Goal: Complete application form

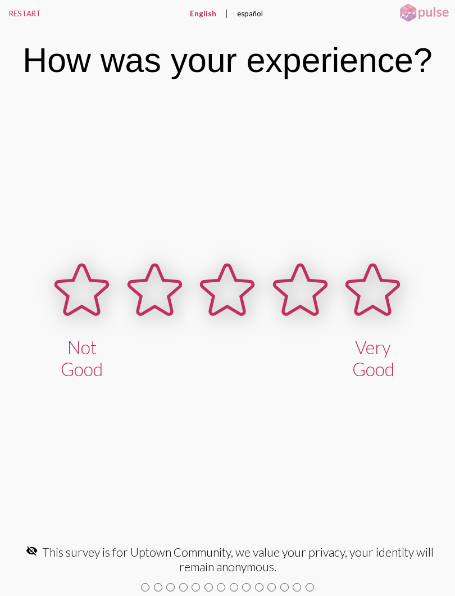
scroll to position [17, 0]
click at [18, 8] on button "RESTART" at bounding box center [25, 13] width 50 height 27
click at [24, 12] on button "RESTART" at bounding box center [25, 13] width 50 height 27
click at [20, 10] on button "RESTART" at bounding box center [25, 13] width 50 height 27
click at [20, 7] on button "RESTART" at bounding box center [25, 13] width 50 height 27
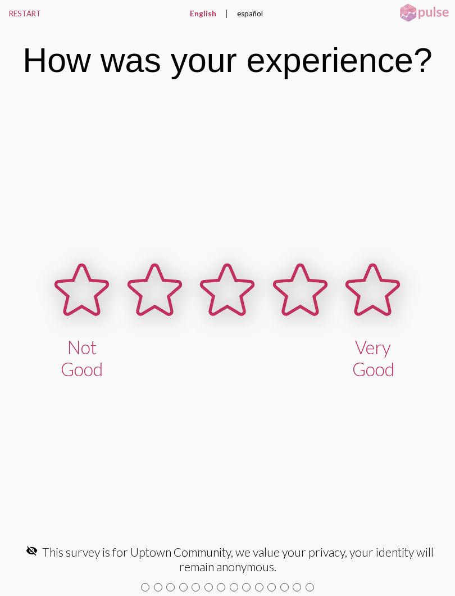
click at [20, 10] on button "RESTART" at bounding box center [25, 13] width 50 height 27
click at [376, 291] on icon at bounding box center [374, 289] width 52 height 49
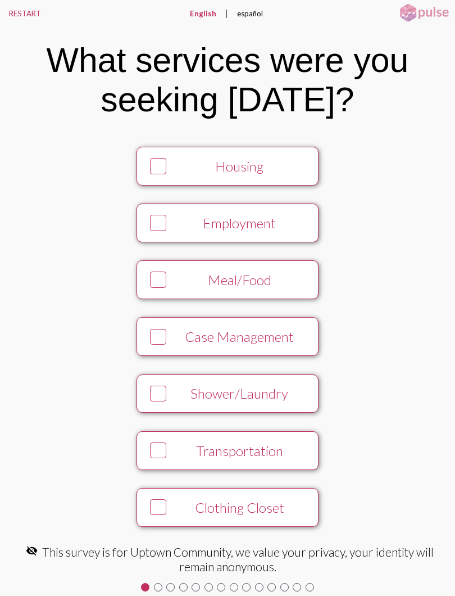
click at [164, 165] on icon at bounding box center [158, 166] width 13 height 15
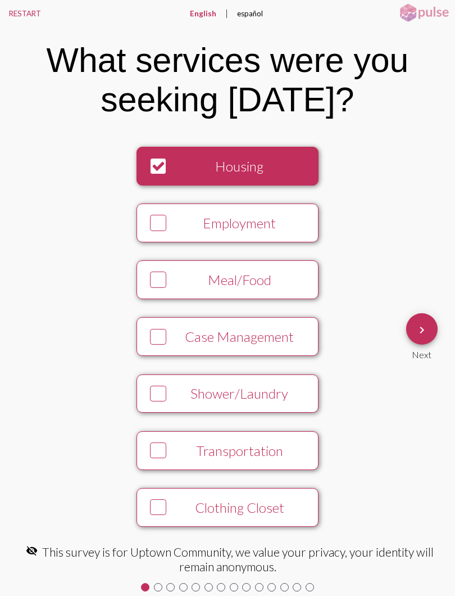
click at [421, 325] on mat-icon "keyboard_arrow_right" at bounding box center [422, 329] width 13 height 13
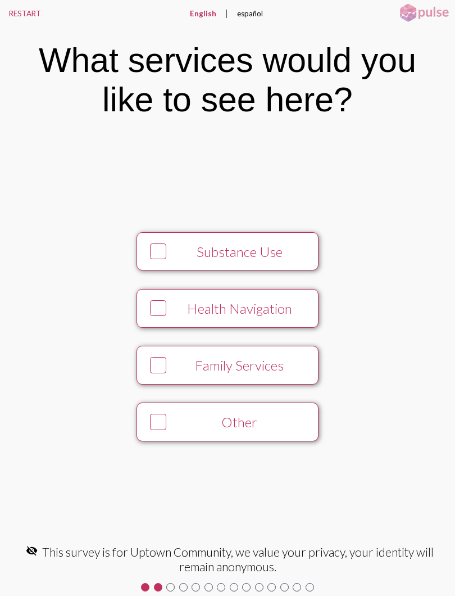
click at [151, 417] on div at bounding box center [158, 422] width 16 height 16
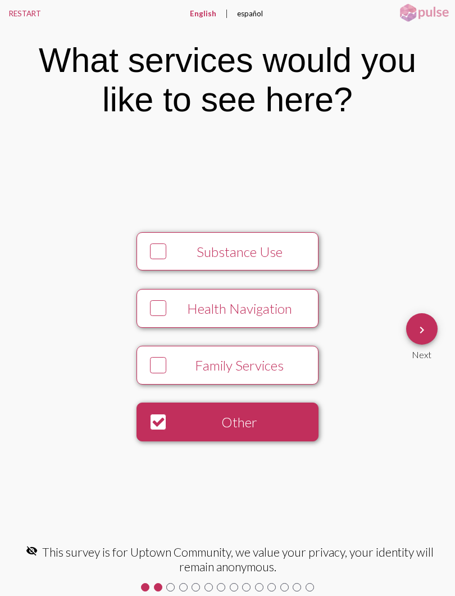
click at [427, 327] on mat-icon "keyboard_arrow_right" at bounding box center [422, 329] width 13 height 13
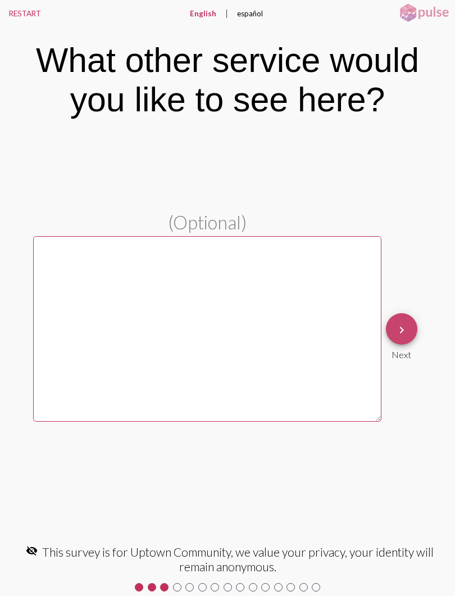
click at [405, 328] on mat-icon "keyboard_arrow_right" at bounding box center [401, 329] width 13 height 13
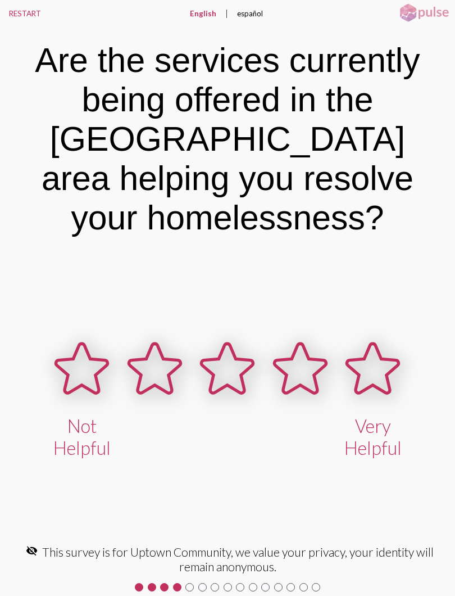
click at [372, 367] on icon at bounding box center [374, 368] width 52 height 49
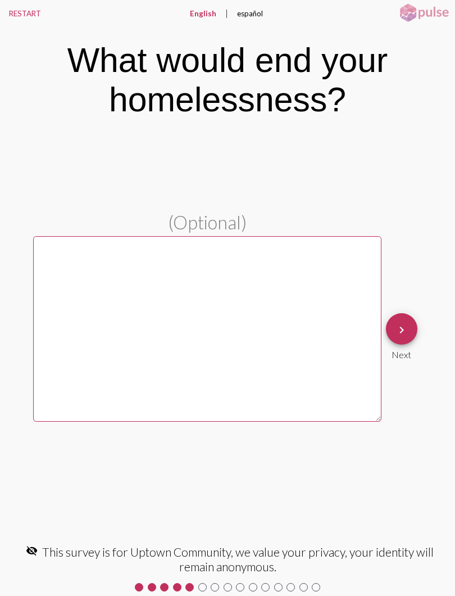
click at [409, 326] on button "keyboard_arrow_right" at bounding box center [401, 328] width 31 height 31
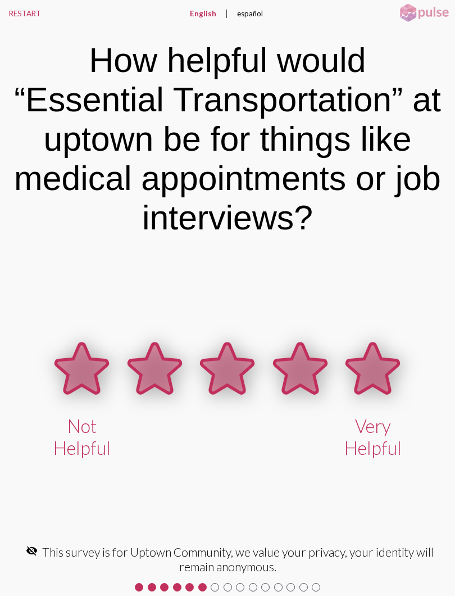
click at [376, 369] on icon at bounding box center [374, 368] width 52 height 49
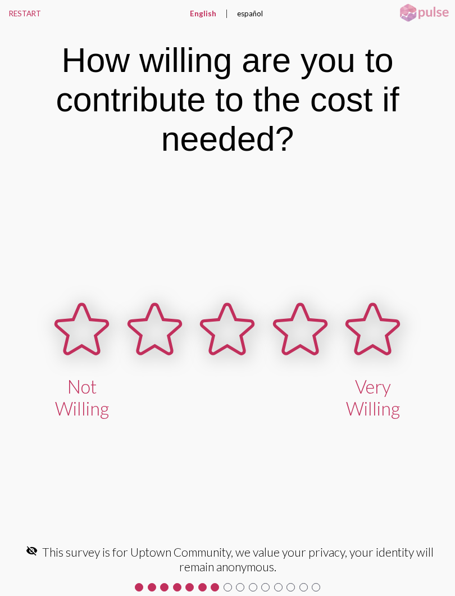
click at [364, 333] on icon at bounding box center [374, 328] width 52 height 49
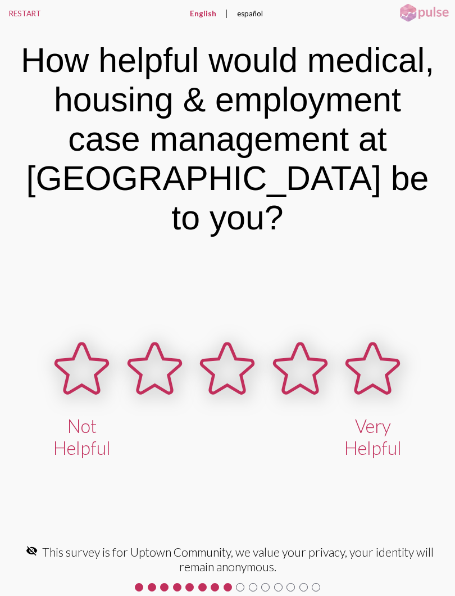
click at [359, 344] on icon at bounding box center [374, 368] width 52 height 49
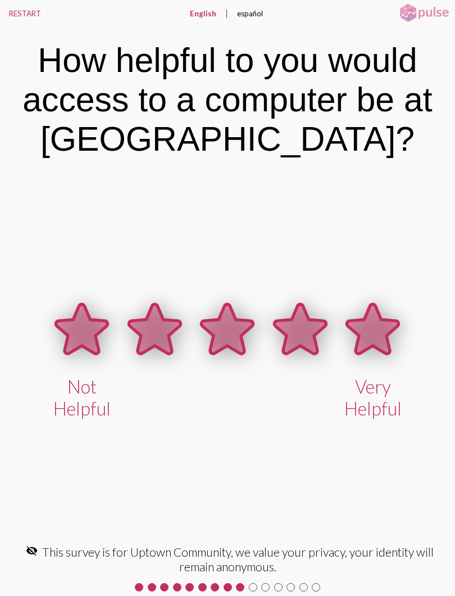
click at [368, 324] on icon at bounding box center [374, 328] width 52 height 49
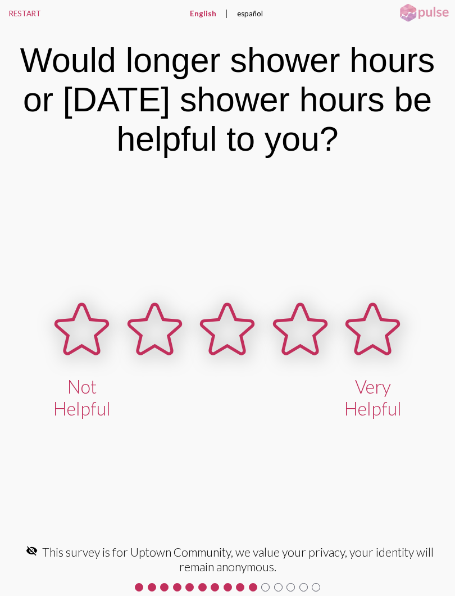
click at [376, 339] on icon at bounding box center [374, 328] width 52 height 49
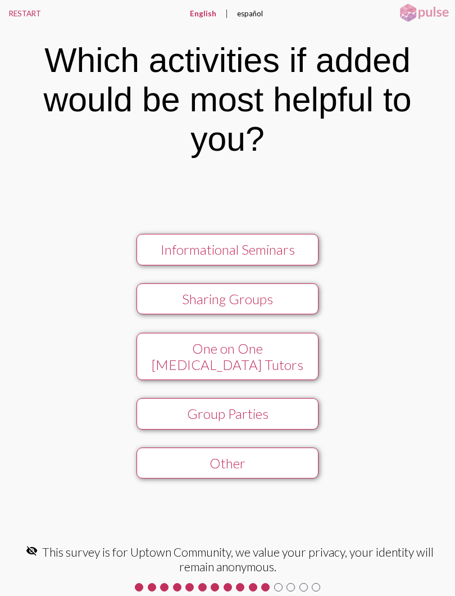
click at [182, 464] on div "Other" at bounding box center [227, 463] width 163 height 16
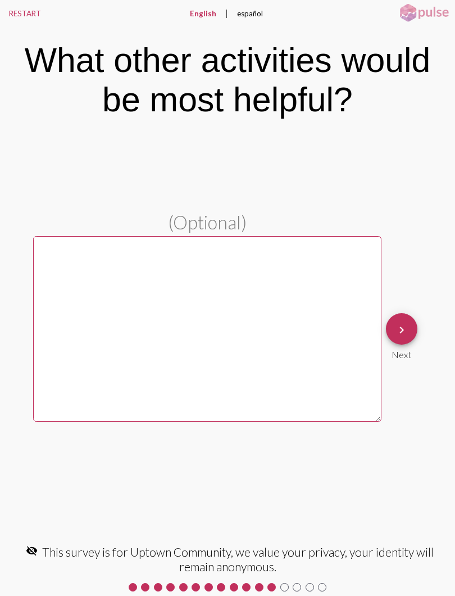
click at [405, 325] on mat-icon "keyboard_arrow_right" at bounding box center [401, 329] width 13 height 13
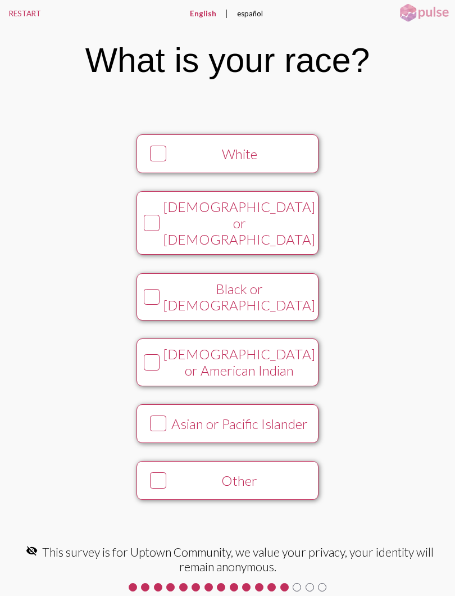
click at [206, 472] on div "Other" at bounding box center [239, 480] width 139 height 16
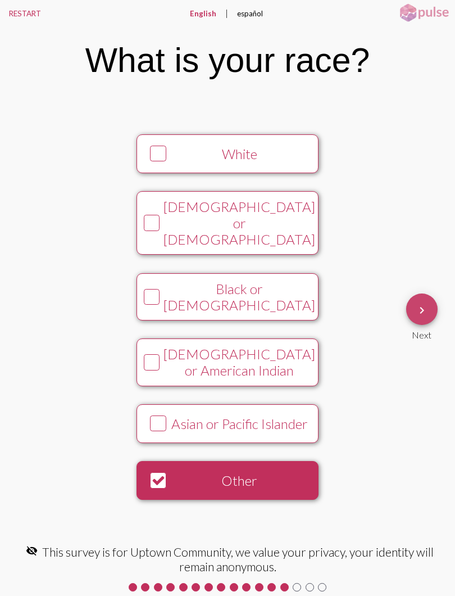
click at [428, 300] on span "keyboard_arrow_right" at bounding box center [422, 310] width 13 height 32
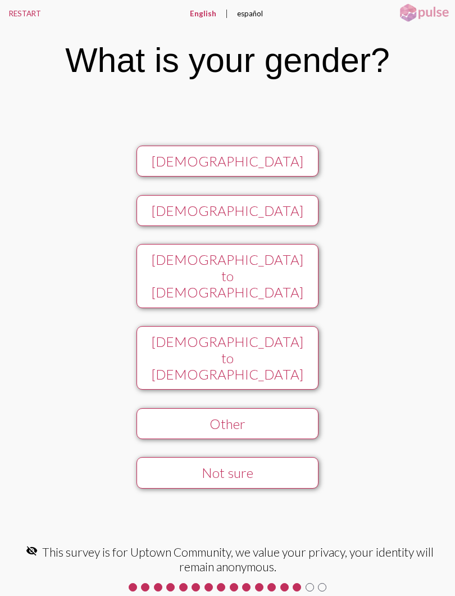
click at [216, 416] on div "Other" at bounding box center [227, 424] width 163 height 16
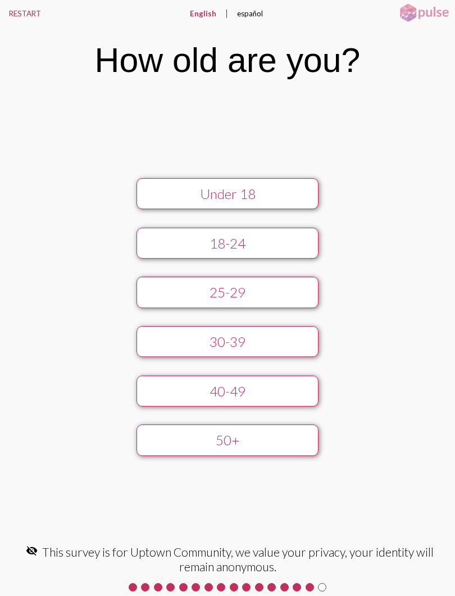
click at [209, 383] on div "Under [PHONE_NUMBER] [PHONE_NUMBER] 50+" at bounding box center [227, 317] width 348 height 296
click at [201, 437] on div "50+" at bounding box center [227, 440] width 163 height 16
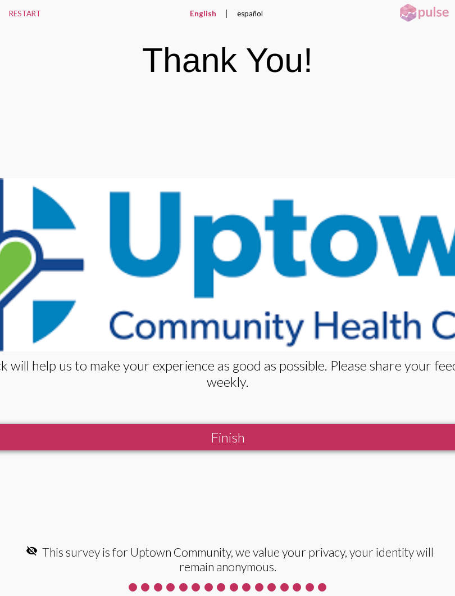
click at [198, 444] on button "Finish" at bounding box center [227, 437] width 635 height 26
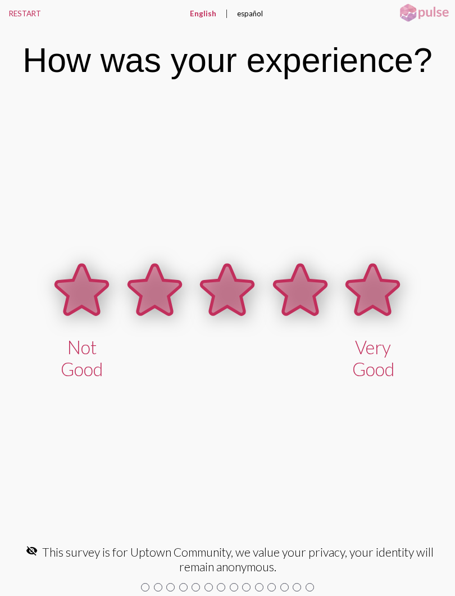
click at [378, 288] on icon at bounding box center [374, 289] width 52 height 49
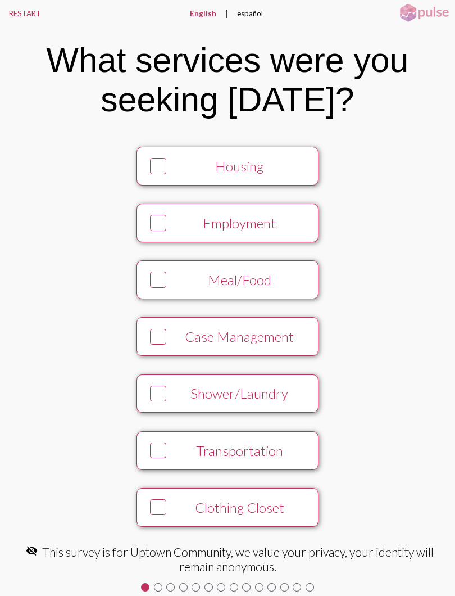
click at [161, 502] on icon at bounding box center [158, 507] width 13 height 15
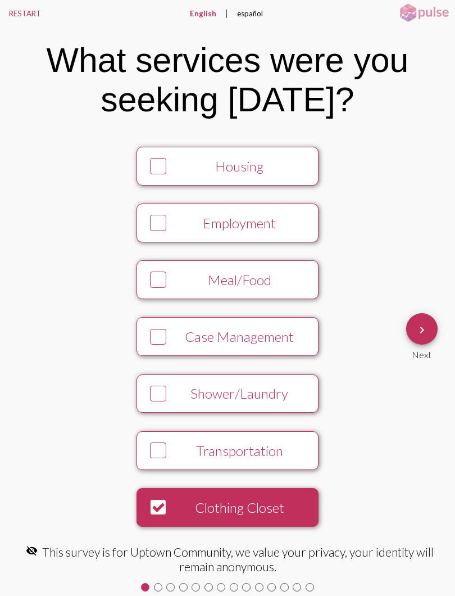
click at [148, 504] on div at bounding box center [158, 507] width 24 height 24
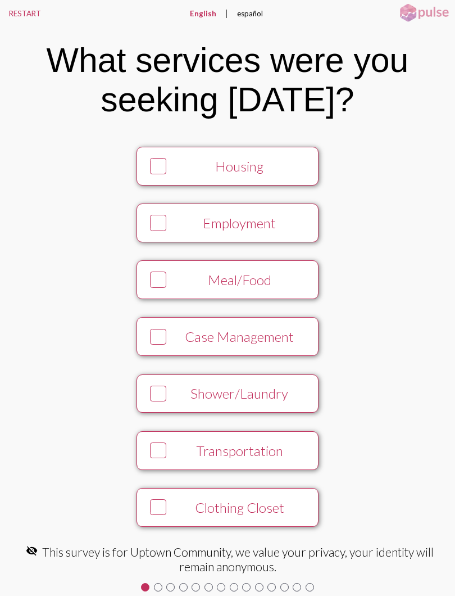
click at [164, 169] on icon at bounding box center [158, 166] width 13 height 15
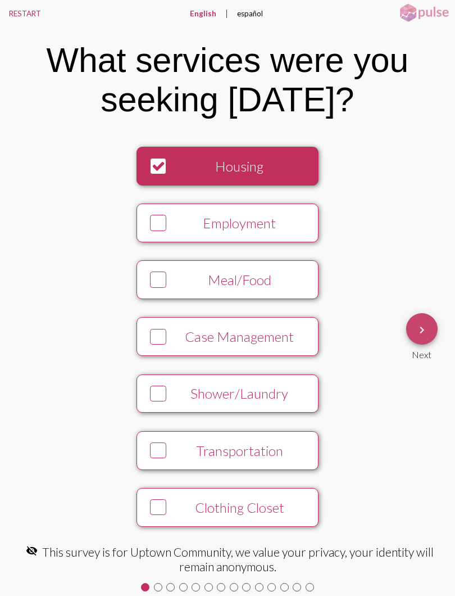
click at [428, 335] on mat-icon "keyboard_arrow_right" at bounding box center [422, 329] width 13 height 13
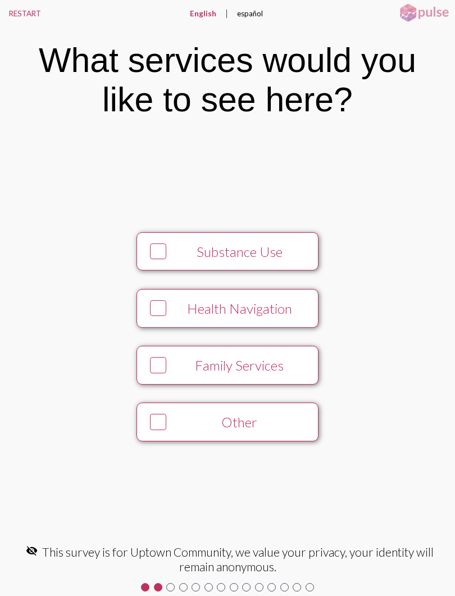
click at [159, 430] on icon at bounding box center [158, 422] width 13 height 15
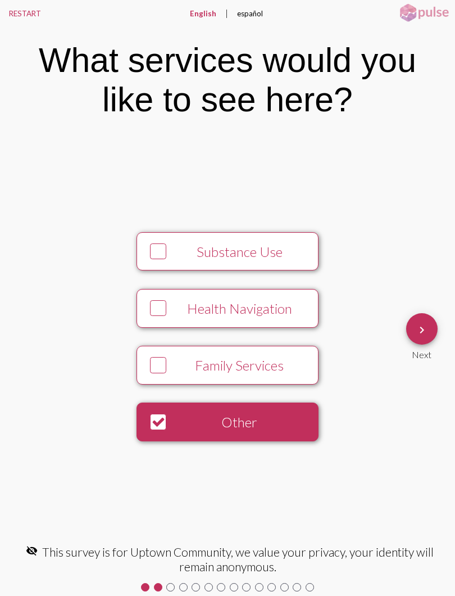
click at [436, 334] on button "keyboard_arrow_right" at bounding box center [422, 328] width 31 height 31
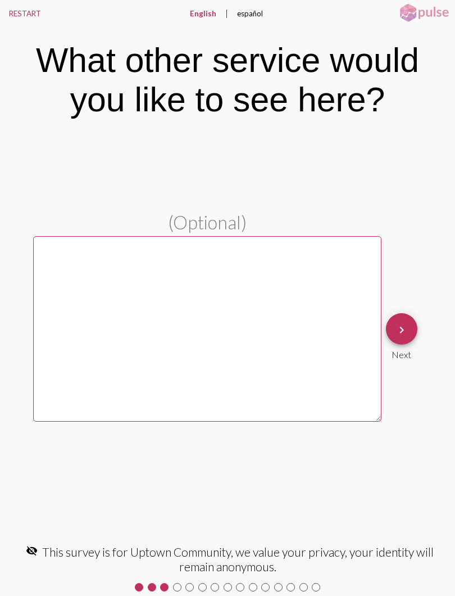
click at [409, 330] on button "keyboard_arrow_right" at bounding box center [401, 328] width 31 height 31
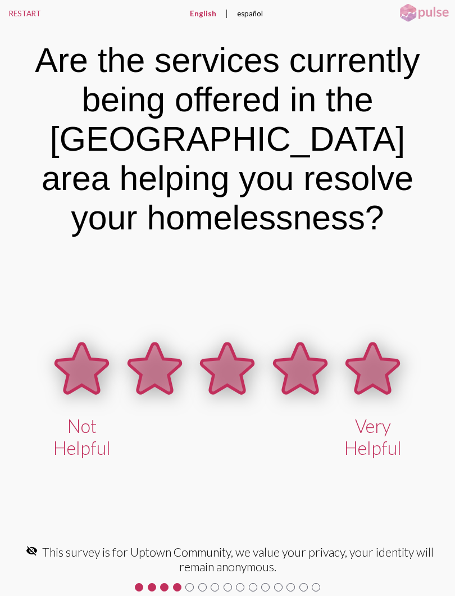
click at [374, 360] on icon at bounding box center [374, 368] width 52 height 49
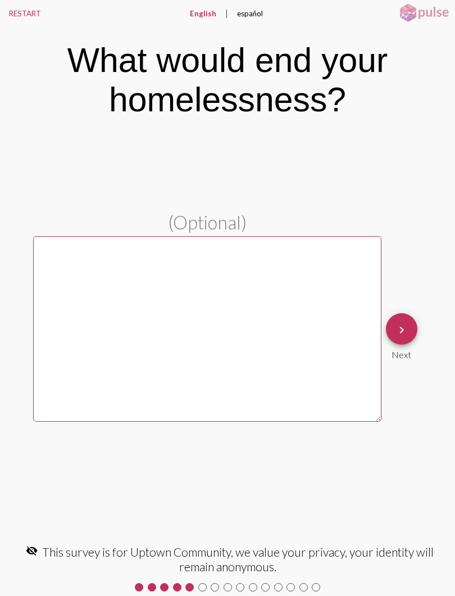
click at [407, 330] on mat-icon "keyboard_arrow_right" at bounding box center [401, 329] width 13 height 13
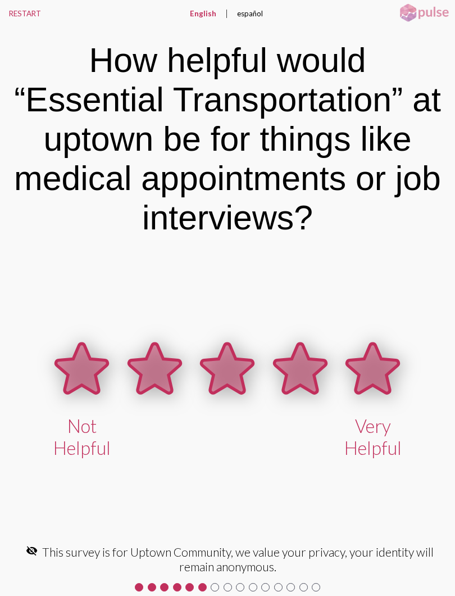
click at [376, 364] on icon at bounding box center [374, 368] width 52 height 49
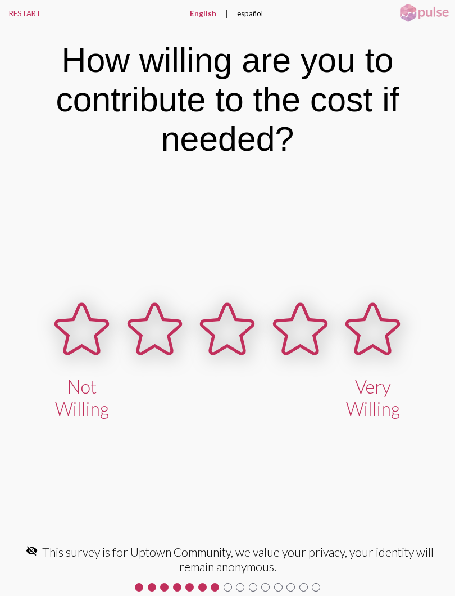
click at [373, 334] on icon at bounding box center [374, 328] width 52 height 49
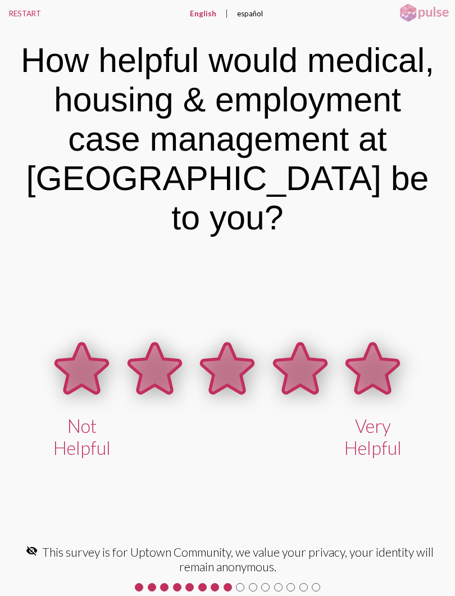
click at [367, 346] on icon at bounding box center [374, 368] width 52 height 49
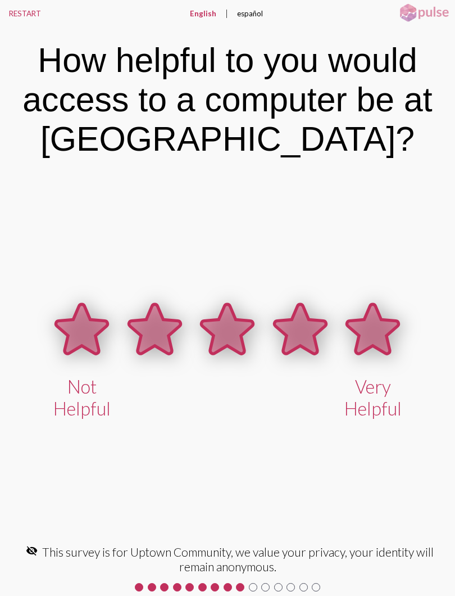
click at [370, 339] on icon at bounding box center [374, 328] width 52 height 49
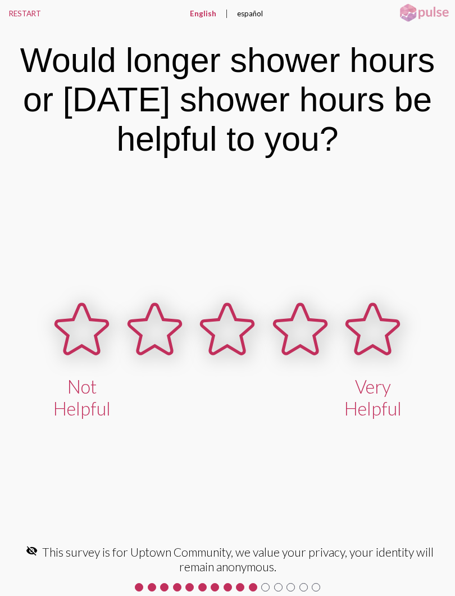
click at [376, 336] on icon at bounding box center [374, 328] width 52 height 49
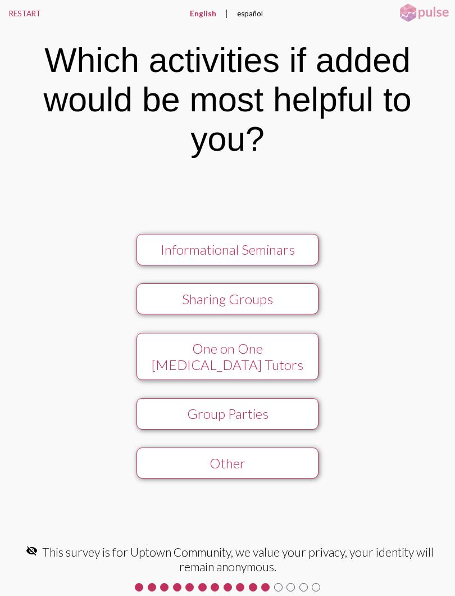
click at [284, 471] on div "Other" at bounding box center [227, 463] width 163 height 16
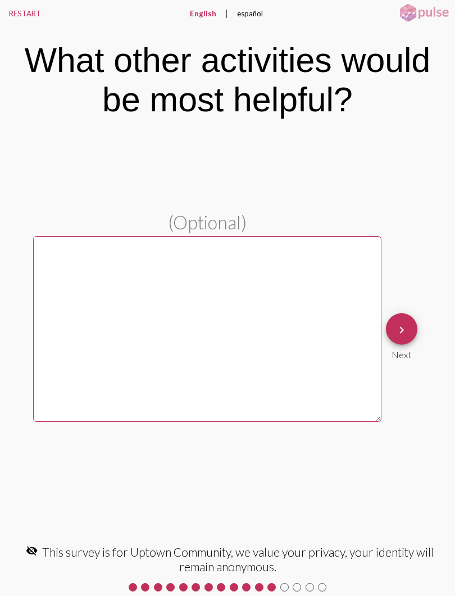
click at [290, 462] on div "(Optional)" at bounding box center [207, 336] width 349 height 251
click at [410, 330] on button "keyboard_arrow_right" at bounding box center [401, 328] width 31 height 31
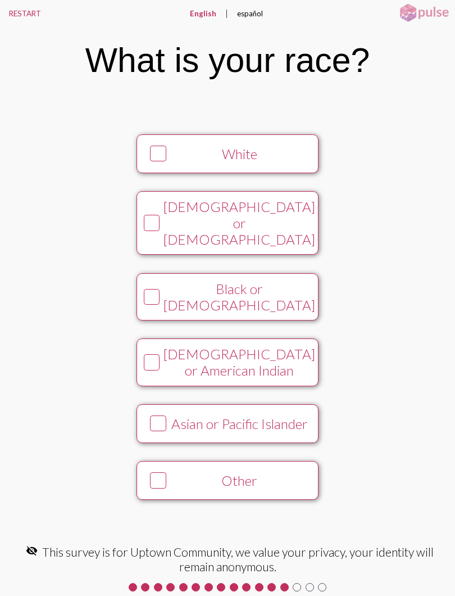
click at [319, 339] on button "[DEMOGRAPHIC_DATA] or American Indian" at bounding box center [228, 362] width 182 height 47
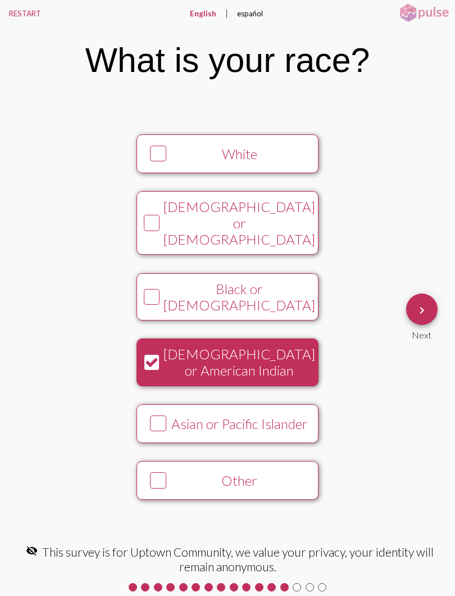
click at [422, 308] on mat-icon "keyboard_arrow_right" at bounding box center [422, 310] width 13 height 13
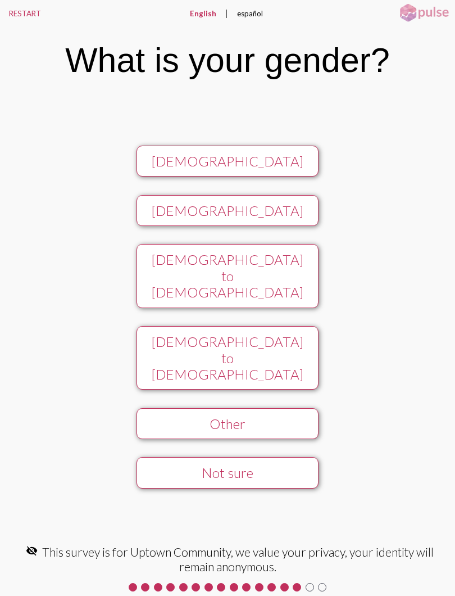
click at [319, 305] on button "[DEMOGRAPHIC_DATA] to [DEMOGRAPHIC_DATA]" at bounding box center [228, 276] width 182 height 64
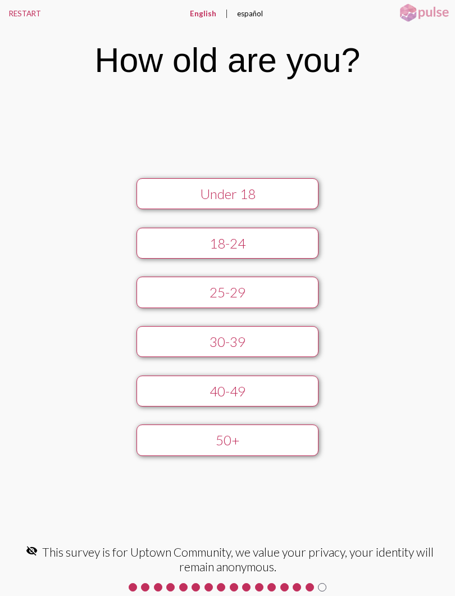
click at [281, 448] on div "50+" at bounding box center [227, 440] width 163 height 16
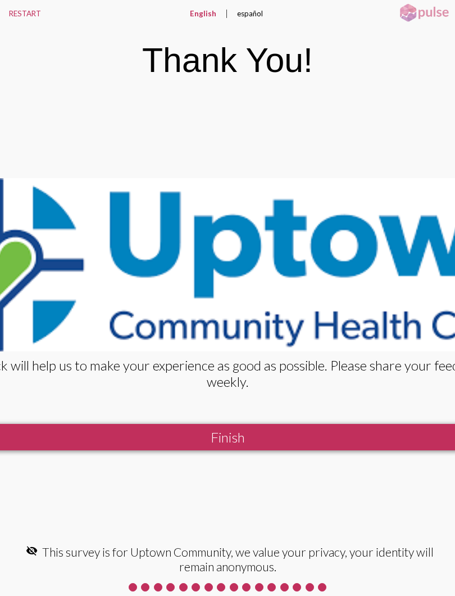
click at [338, 431] on button "Finish" at bounding box center [227, 437] width 635 height 26
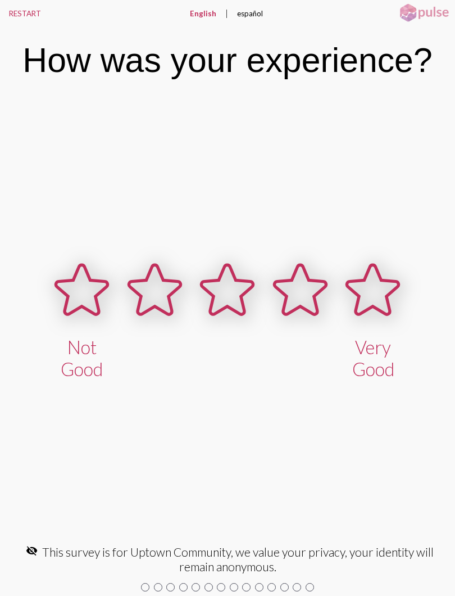
click at [379, 291] on icon at bounding box center [374, 289] width 52 height 49
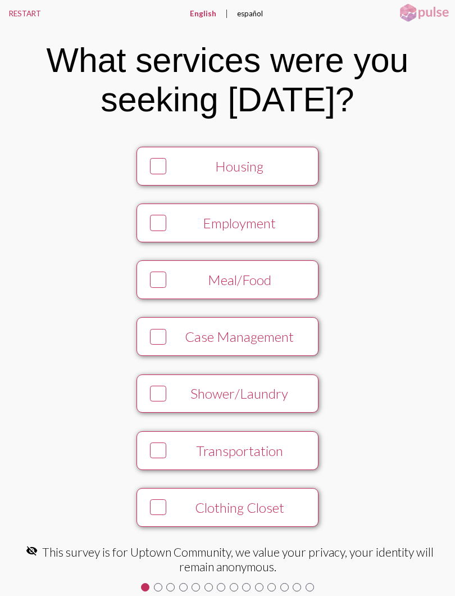
click at [158, 164] on icon at bounding box center [158, 166] width 13 height 15
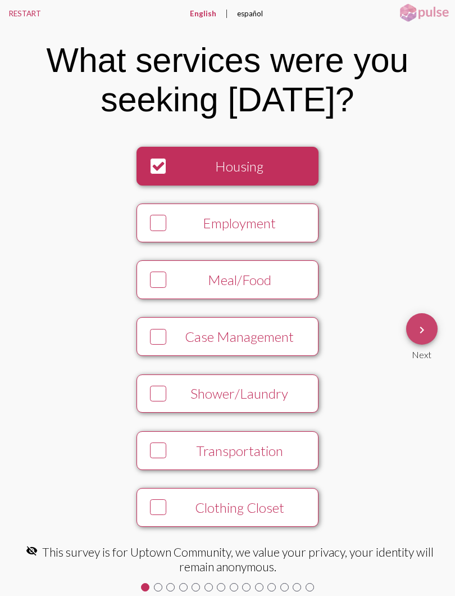
click at [419, 327] on mat-icon "keyboard_arrow_right" at bounding box center [422, 329] width 13 height 13
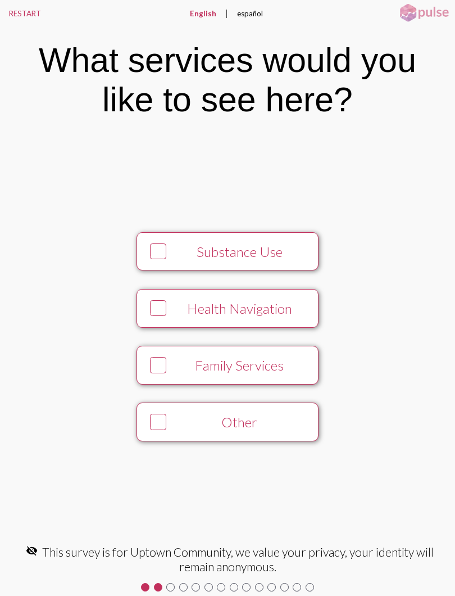
click at [160, 418] on icon at bounding box center [158, 422] width 13 height 15
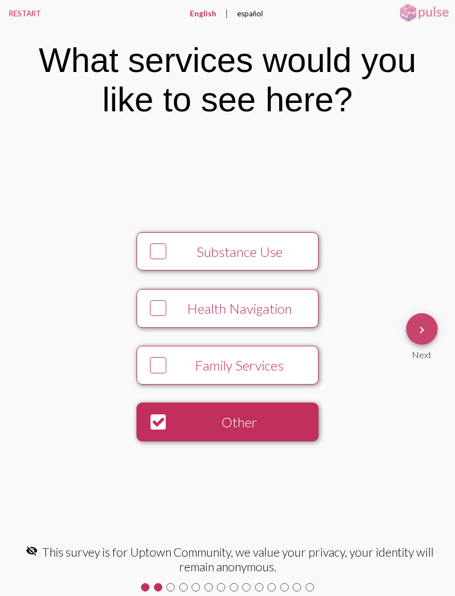
click at [423, 327] on mat-icon "keyboard_arrow_right" at bounding box center [422, 329] width 13 height 13
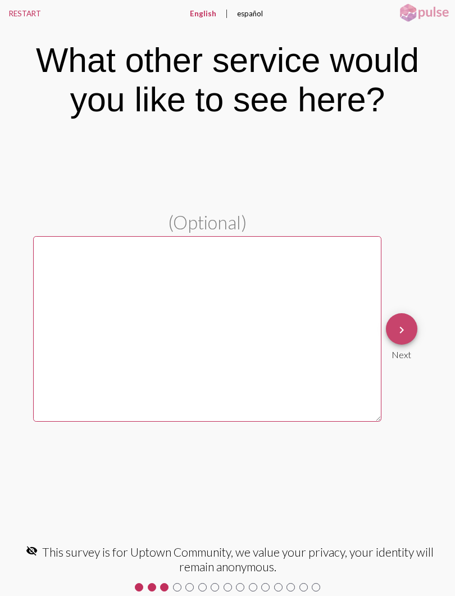
click at [408, 330] on mat-icon "keyboard_arrow_right" at bounding box center [401, 329] width 13 height 13
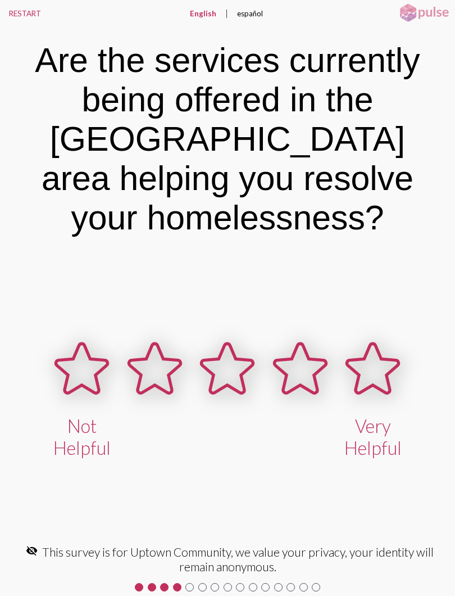
click at [377, 374] on icon at bounding box center [374, 368] width 52 height 49
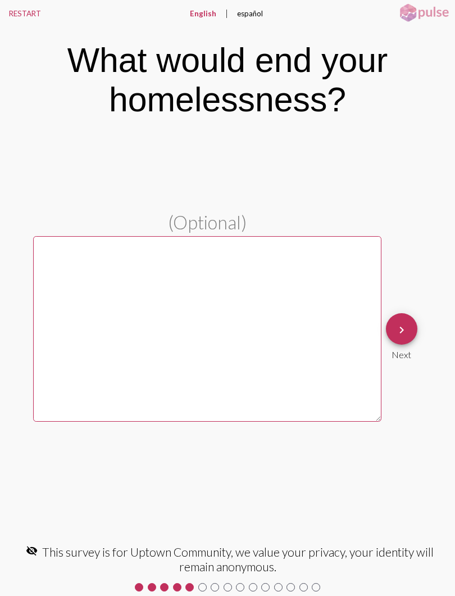
click at [405, 327] on mat-icon "keyboard_arrow_right" at bounding box center [401, 329] width 13 height 13
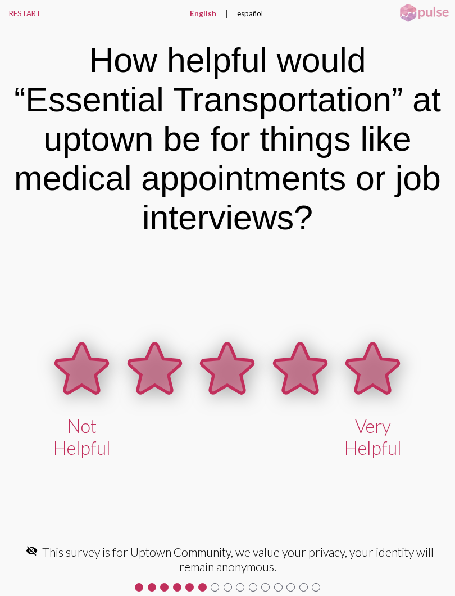
click at [372, 373] on icon at bounding box center [374, 368] width 52 height 49
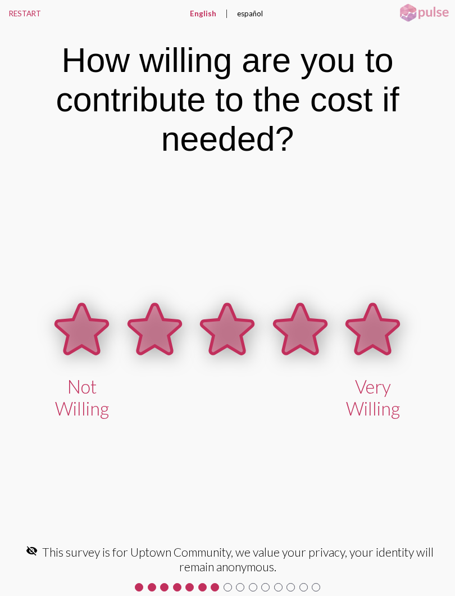
click at [409, 325] on icon at bounding box center [373, 330] width 73 height 73
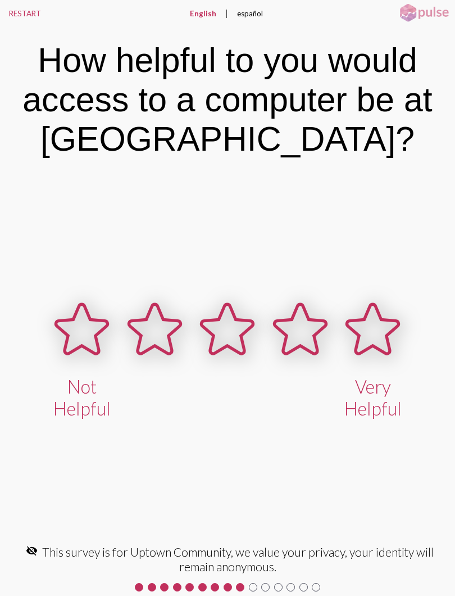
click at [387, 337] on icon at bounding box center [374, 328] width 52 height 49
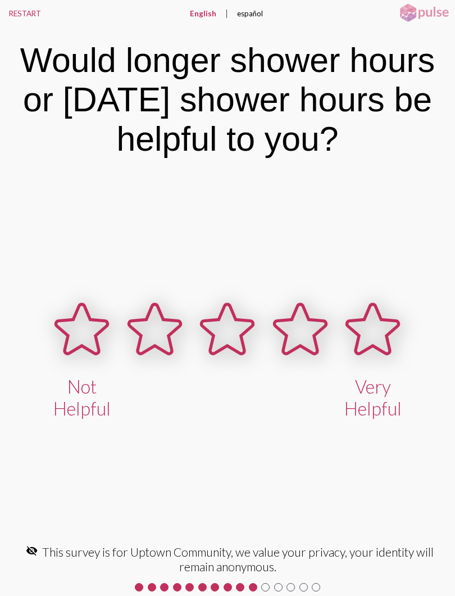
click at [387, 331] on icon at bounding box center [374, 328] width 52 height 49
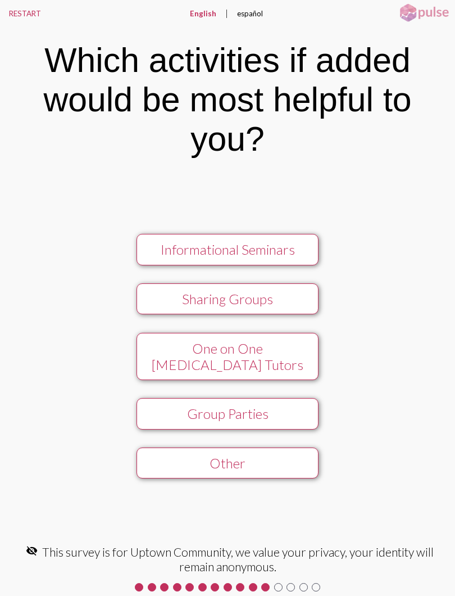
click at [273, 466] on div "Other" at bounding box center [227, 463] width 163 height 16
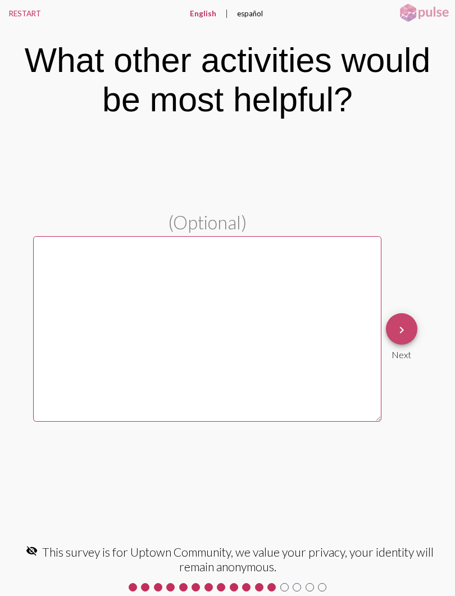
click at [409, 327] on button "keyboard_arrow_right" at bounding box center [401, 328] width 31 height 31
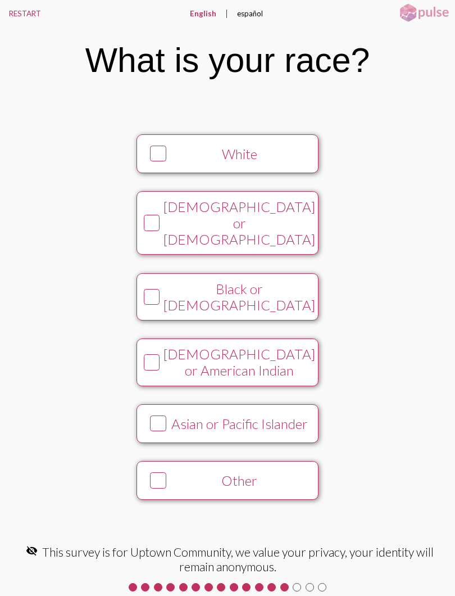
click at [152, 475] on icon at bounding box center [158, 480] width 13 height 15
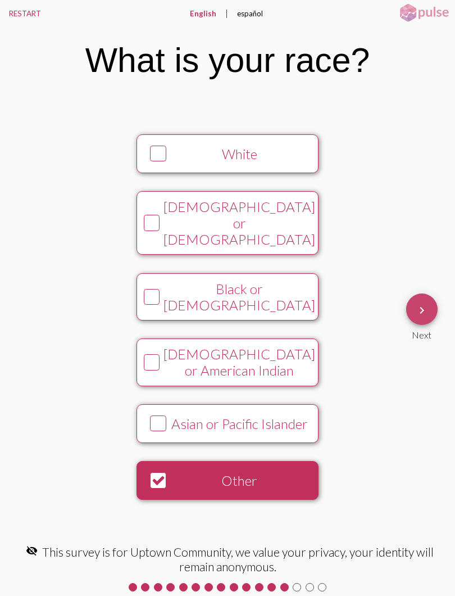
click at [426, 318] on span "keyboard_arrow_right" at bounding box center [422, 310] width 13 height 32
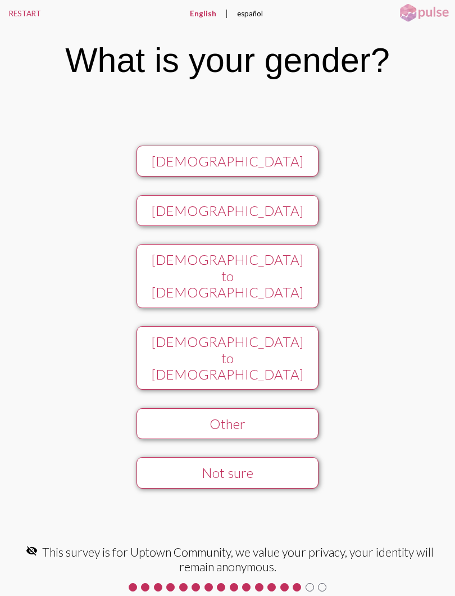
click at [172, 464] on div "Not sure" at bounding box center [227, 472] width 163 height 16
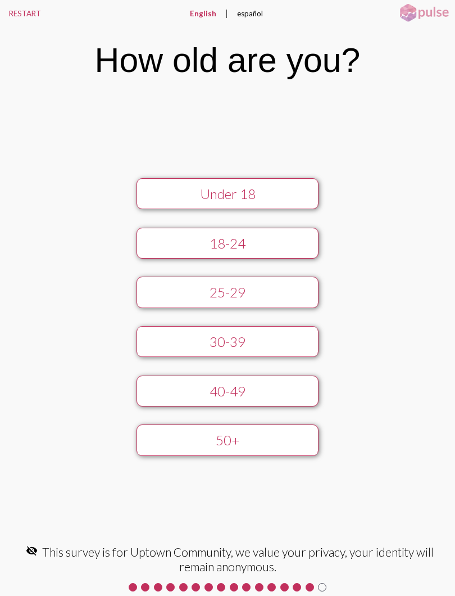
click at [173, 434] on div "50+" at bounding box center [227, 440] width 163 height 16
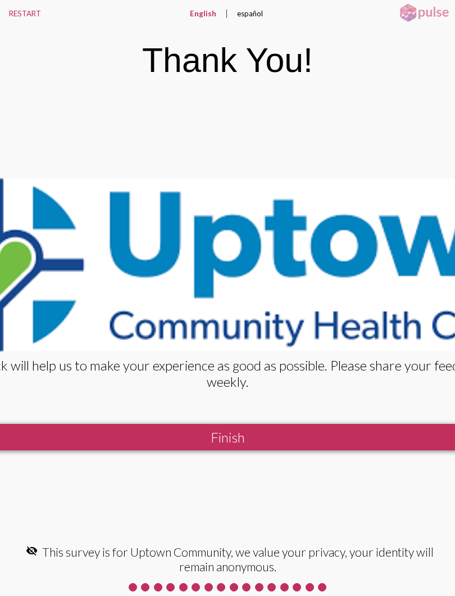
click at [333, 427] on button "Finish" at bounding box center [227, 437] width 635 height 26
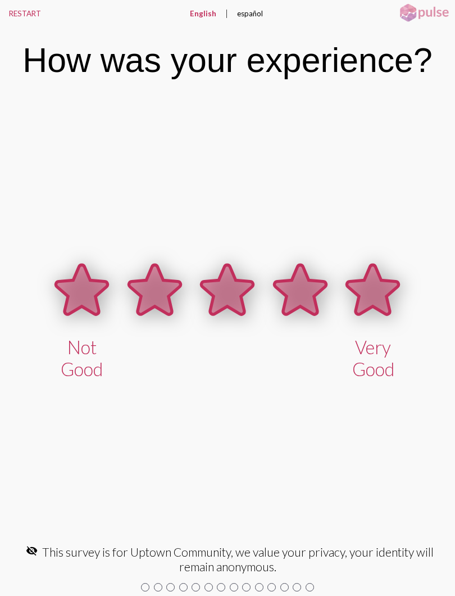
click at [381, 282] on icon at bounding box center [374, 289] width 52 height 49
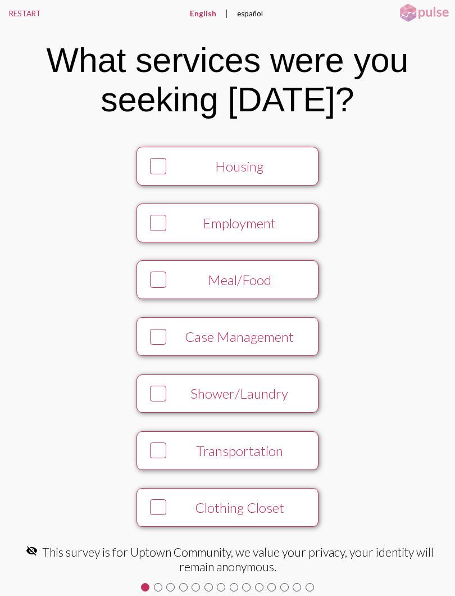
click at [165, 503] on div at bounding box center [158, 507] width 16 height 16
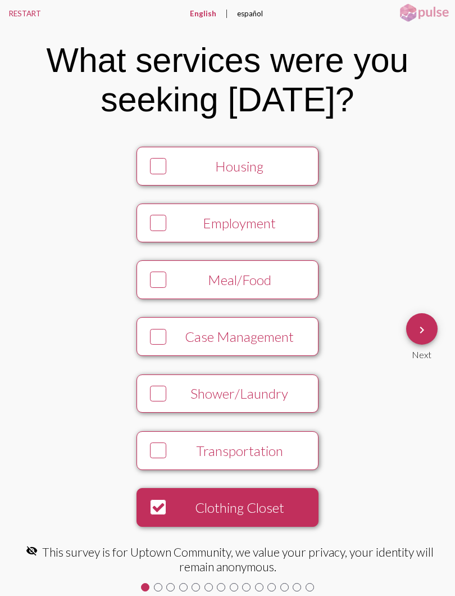
click at [17, 4] on button "RESTART" at bounding box center [25, 13] width 50 height 27
